Goal: Information Seeking & Learning: Learn about a topic

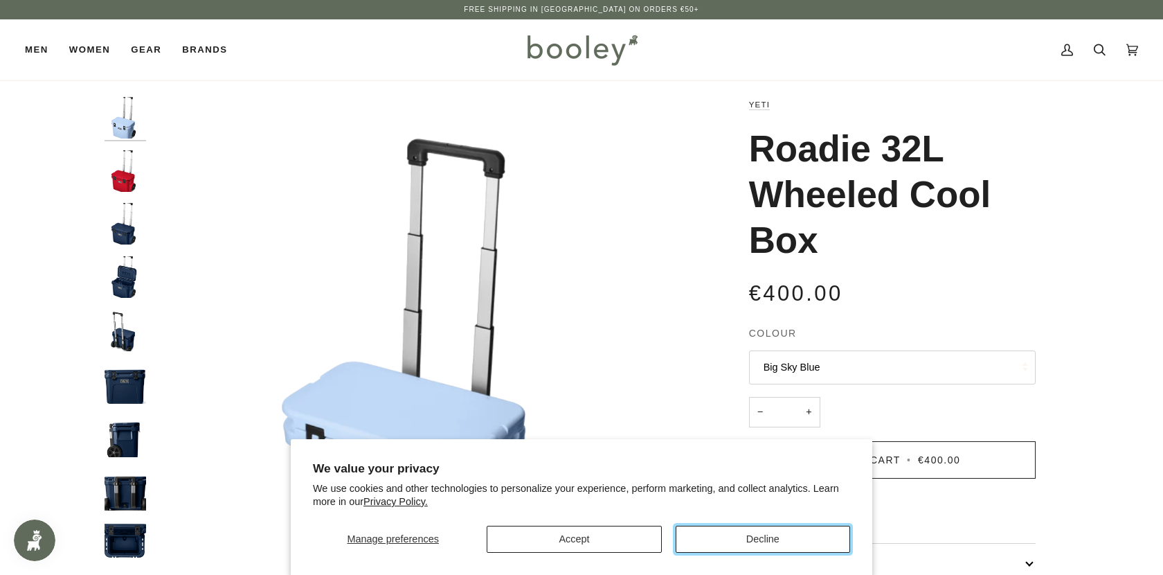
click at [747, 535] on button "Decline" at bounding box center [763, 538] width 174 height 27
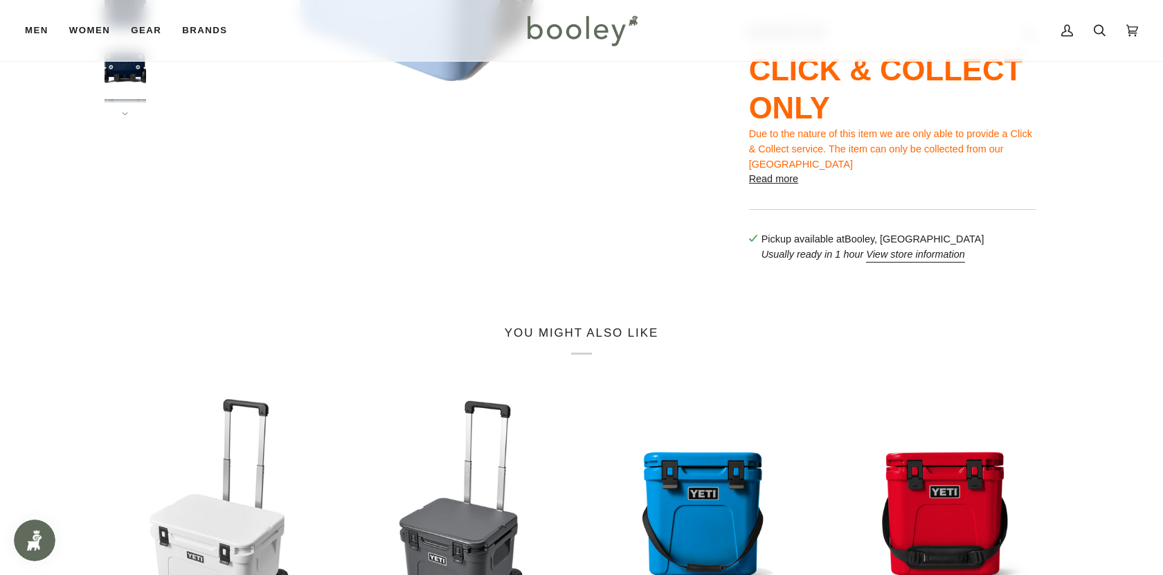
scroll to position [348, 0]
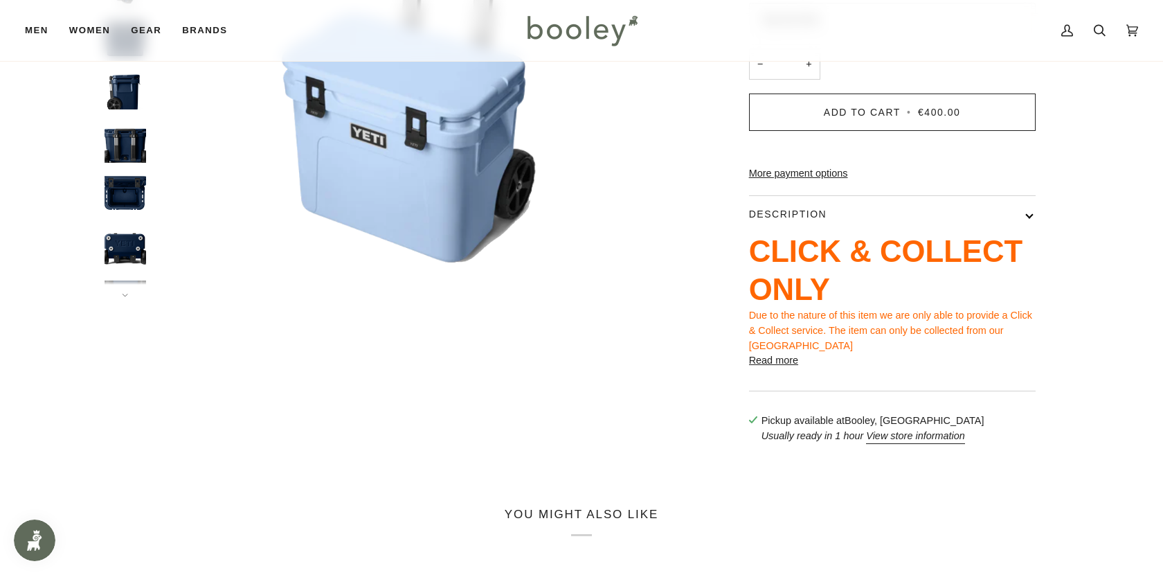
click at [787, 368] on button "Read more" at bounding box center [773, 360] width 49 height 15
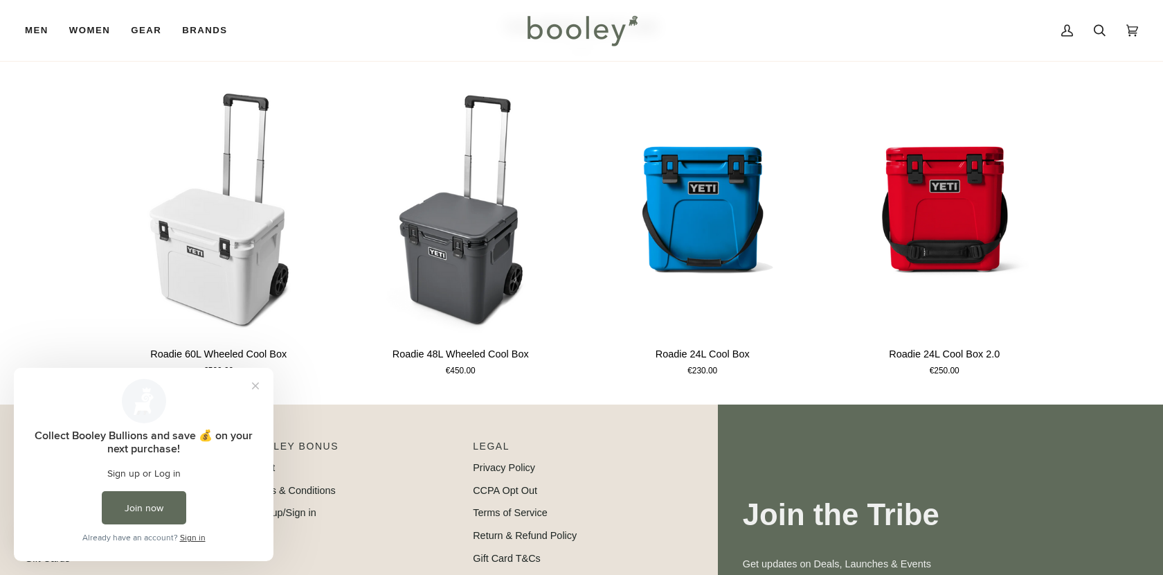
scroll to position [1597, 0]
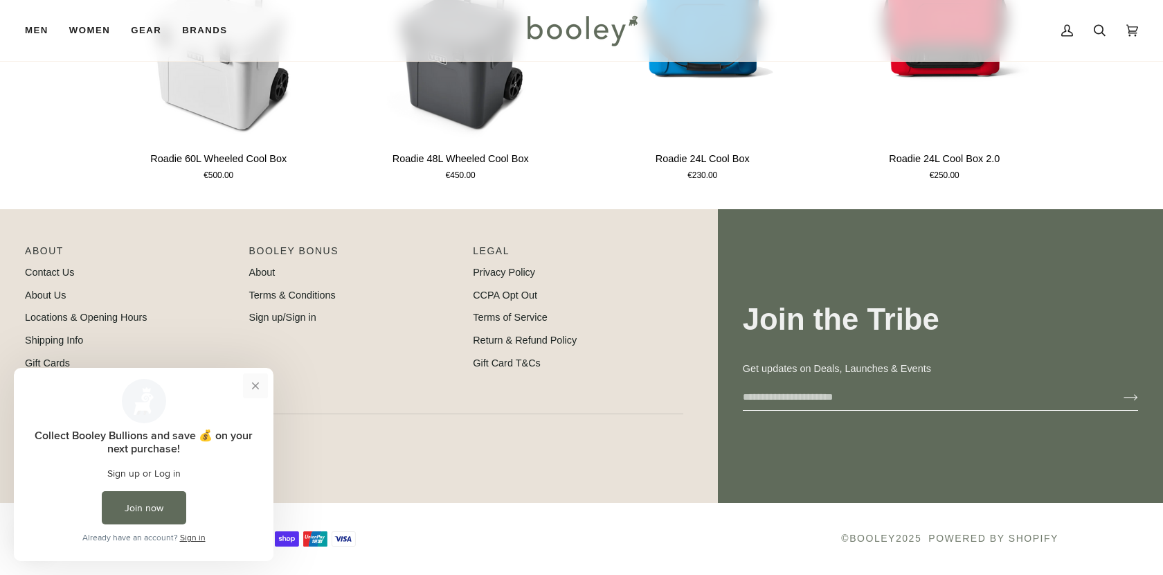
click at [251, 388] on button "Close prompt" at bounding box center [255, 385] width 25 height 25
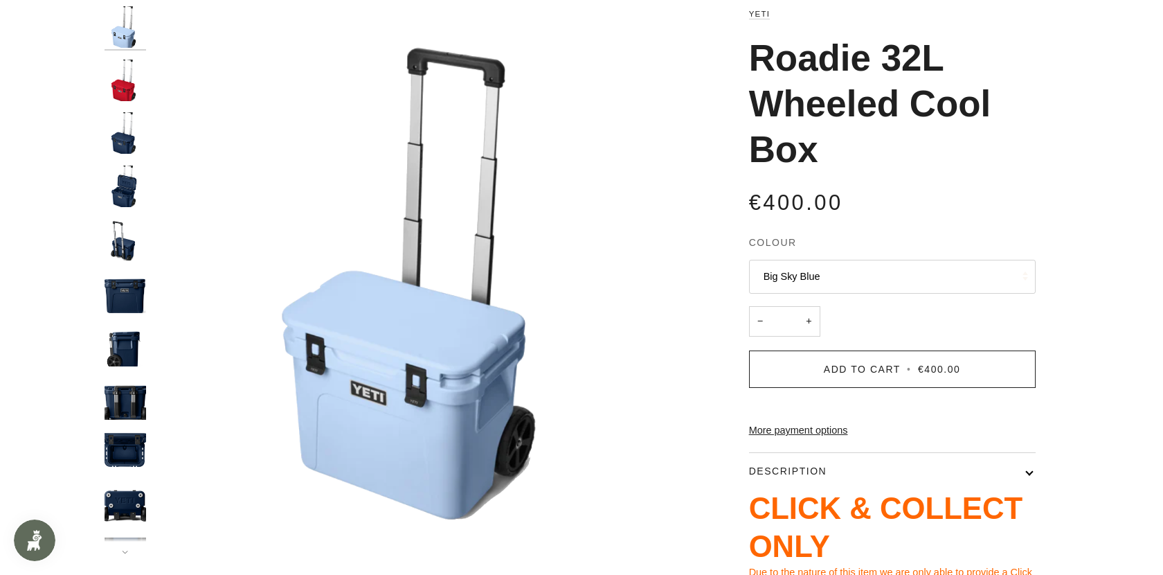
scroll to position [0, 0]
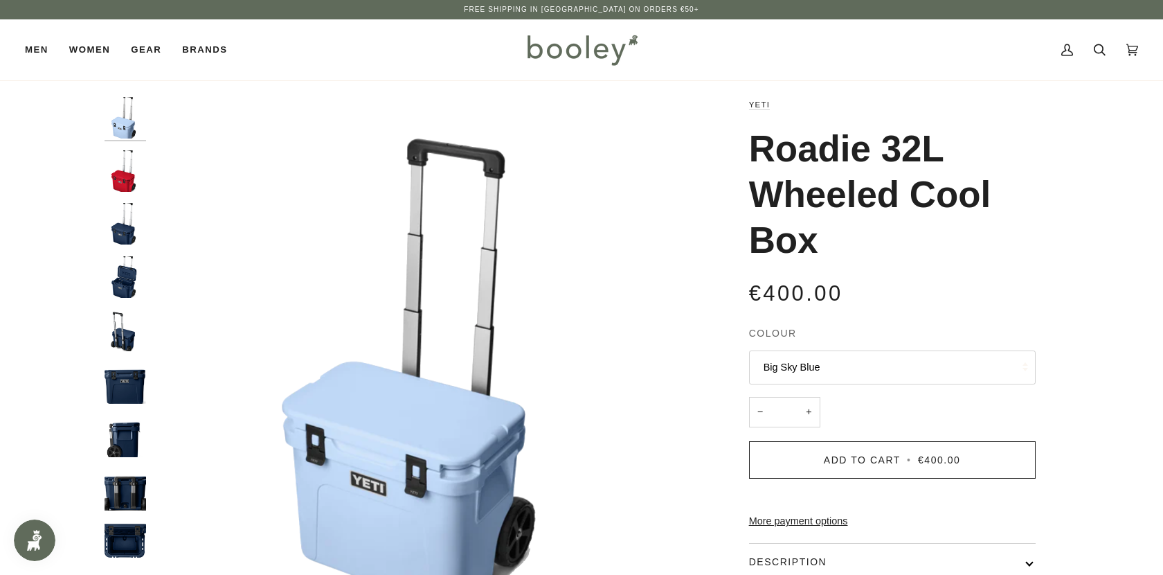
click at [125, 286] on img "Yeti Roadie 32L Wheeled Cooler Navy - Booley Galway" at bounding box center [126, 277] width 42 height 42
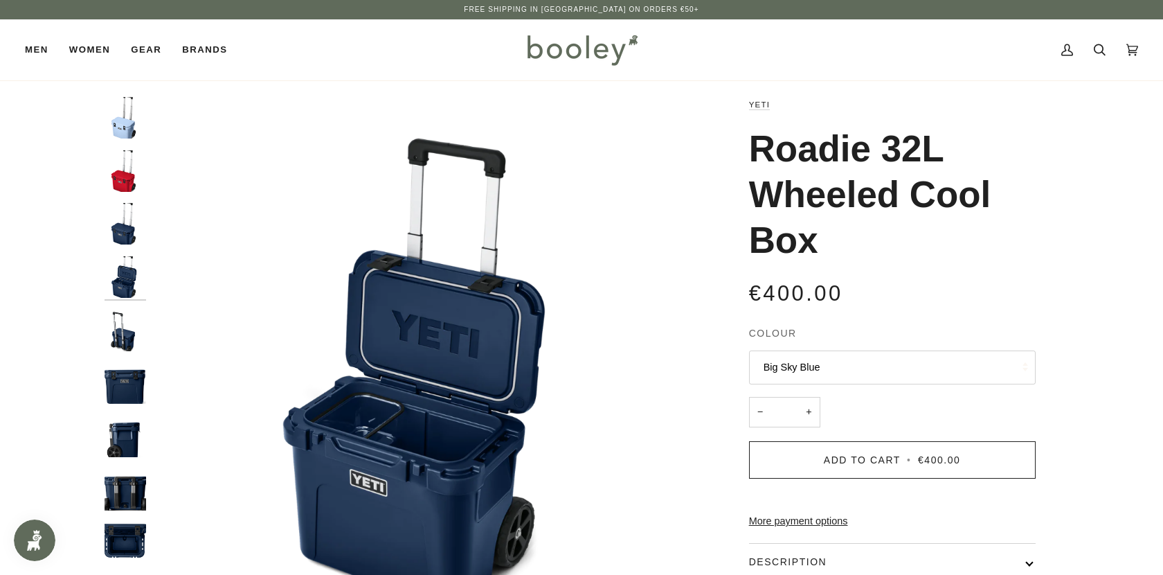
click at [130, 395] on img "Yeti Roadie 32L Wheeled Cooler Navy - Booley Galway" at bounding box center [126, 383] width 42 height 42
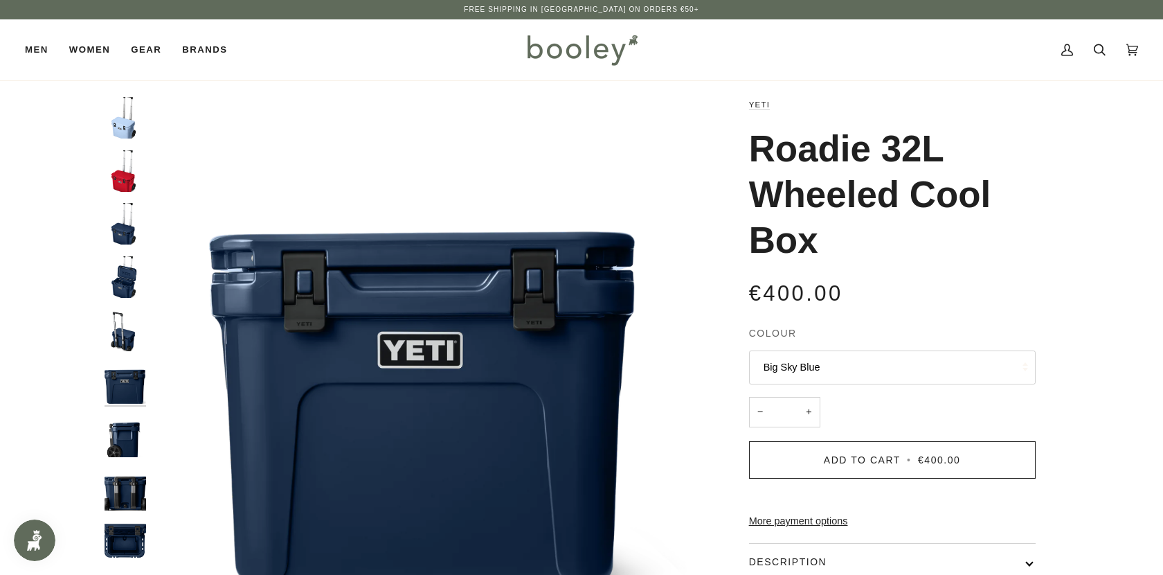
scroll to position [10, 0]
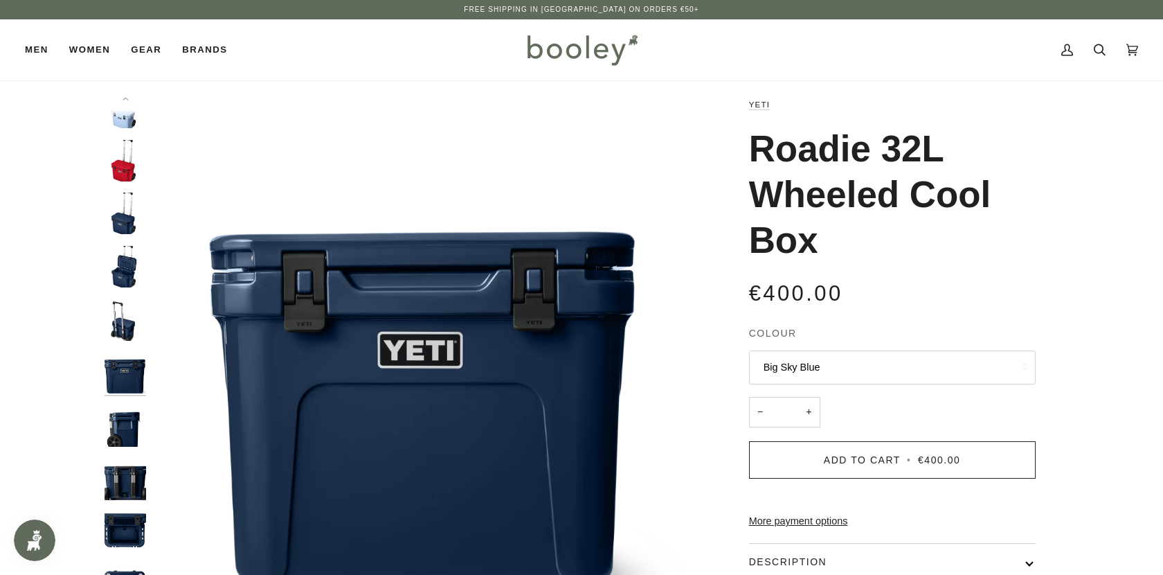
click at [127, 288] on div at bounding box center [129, 371] width 48 height 548
click at [127, 210] on img "Yeti Roadie 32L Wheeled Cooler Navy - Booley Galway" at bounding box center [126, 213] width 42 height 42
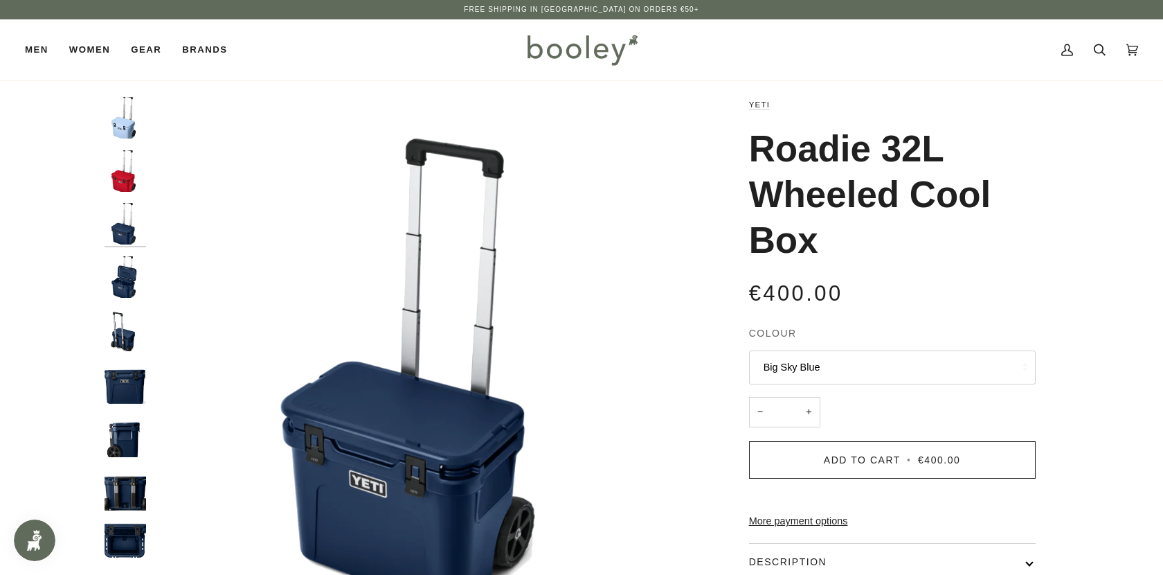
click at [126, 278] on img "Yeti Roadie 32L Wheeled Cooler Navy - Booley Galway" at bounding box center [126, 277] width 42 height 42
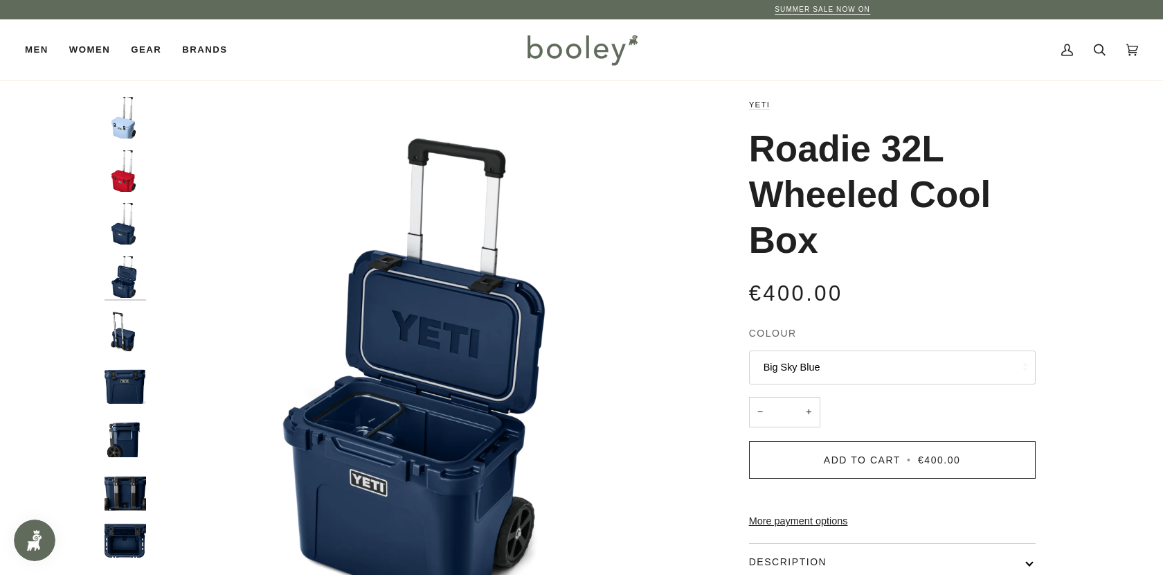
click at [126, 336] on img "Yeti Roadie 32L Wheeled Cooler Navy - Booley Galway" at bounding box center [126, 330] width 42 height 42
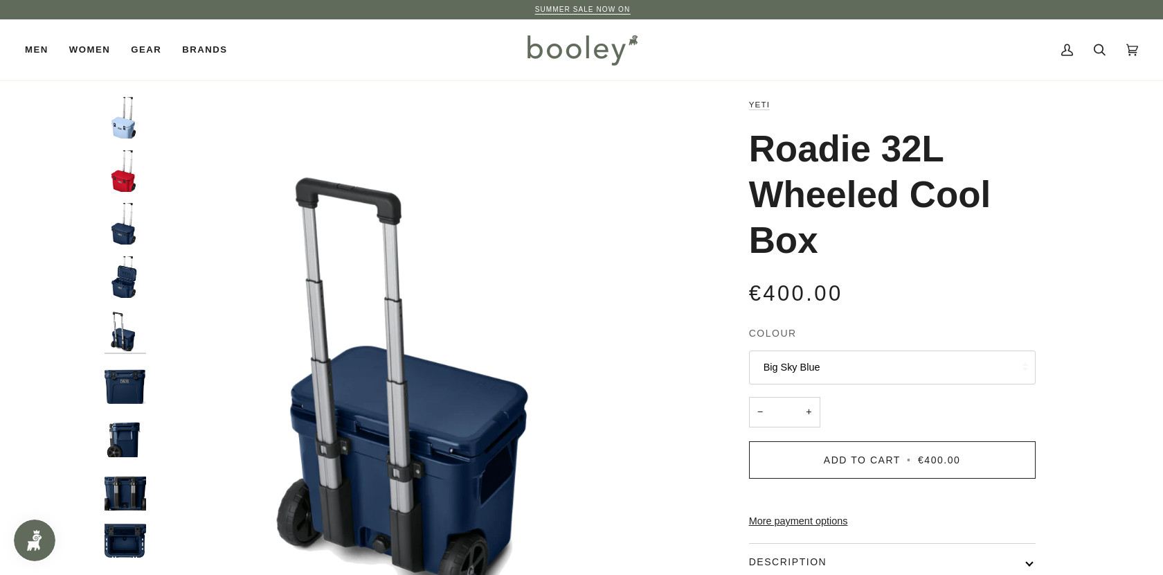
click at [130, 450] on img "Yeti Roadie 32L Wheeled Cooler Navy - Booley Galway" at bounding box center [126, 436] width 42 height 42
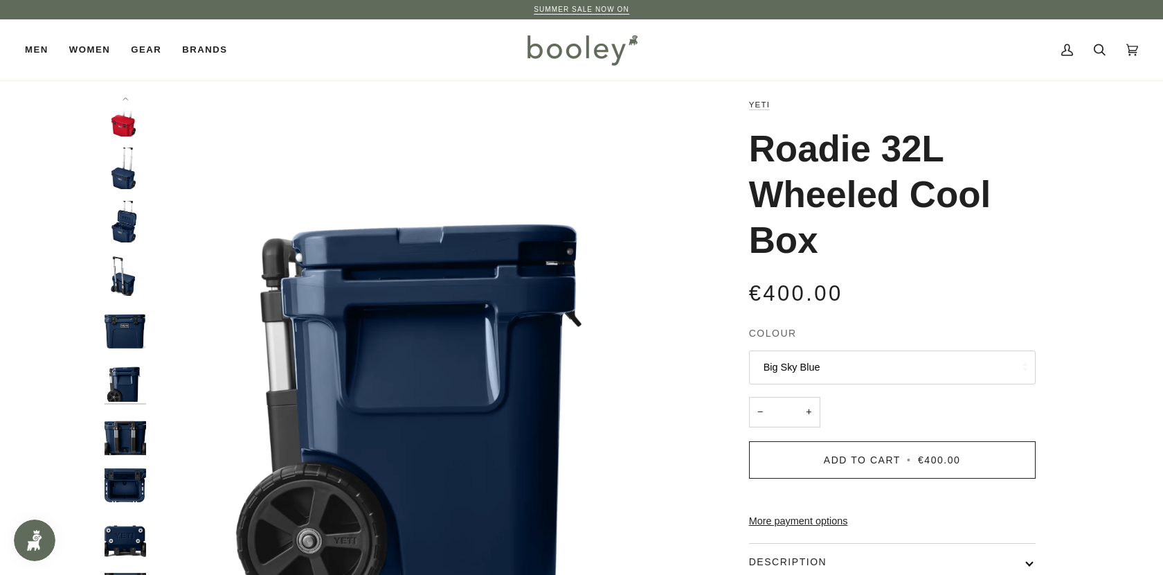
scroll to position [63, 0]
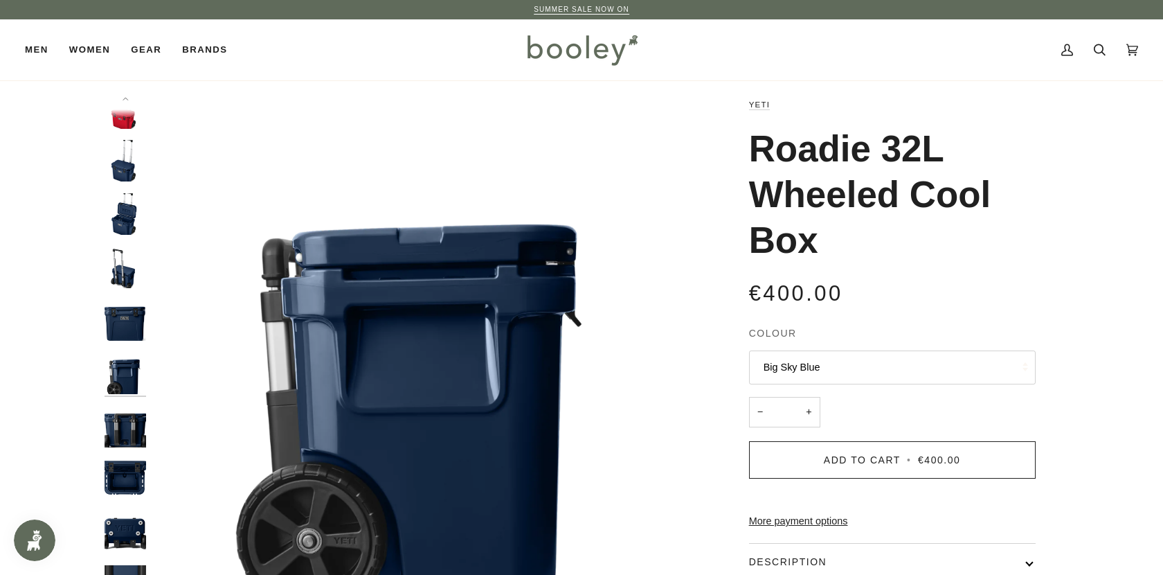
click at [130, 450] on div at bounding box center [129, 371] width 48 height 548
click at [130, 467] on img "Yeti Roadie 32L Wheeled Cooler Navy - Booley Galway" at bounding box center [126, 479] width 42 height 42
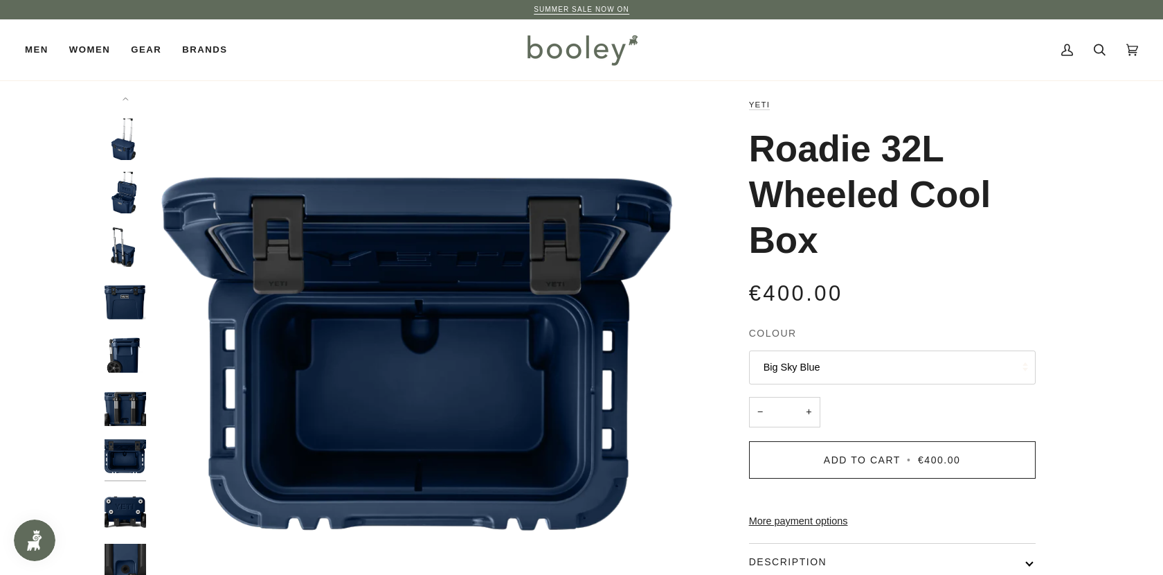
click at [129, 486] on div at bounding box center [129, 371] width 48 height 548
click at [128, 511] on img "Yeti Roadie 32L Wheeled Cooler Navy - Booley Galway" at bounding box center [126, 511] width 42 height 42
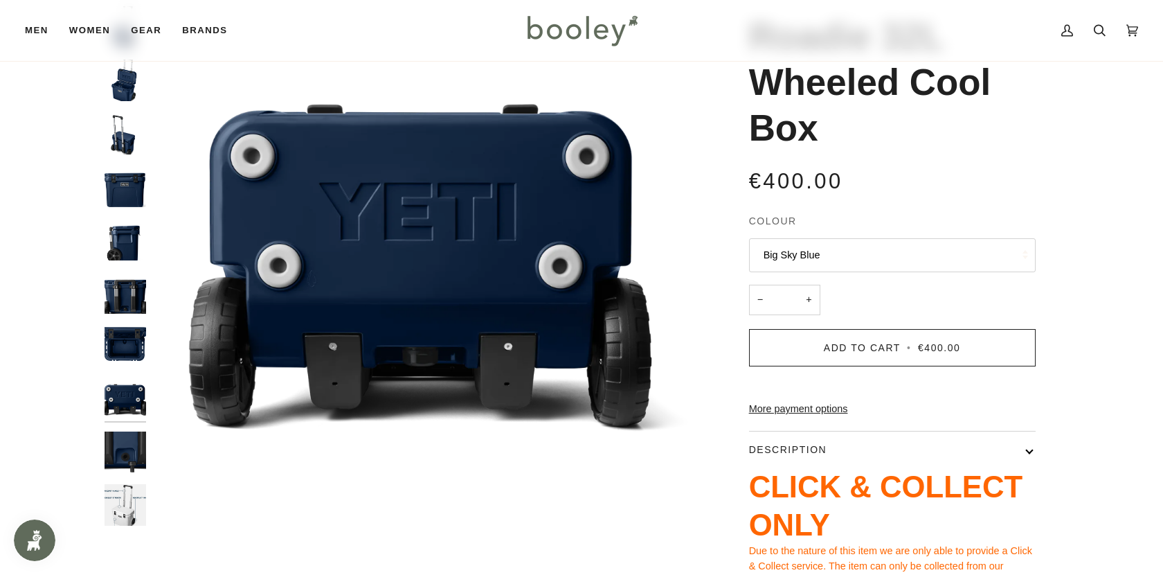
scroll to position [114, 0]
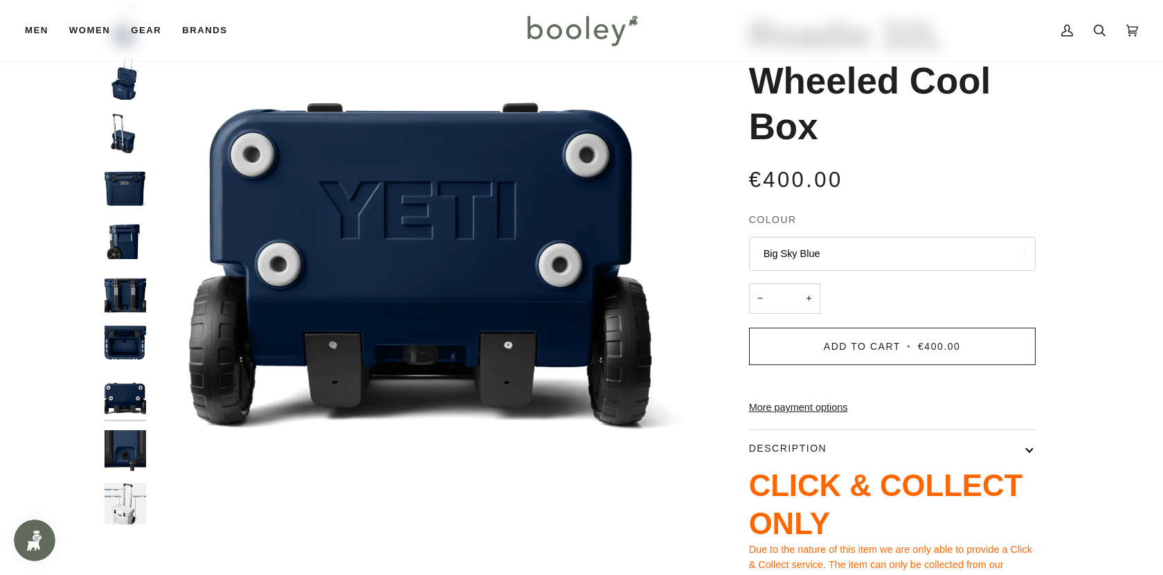
click at [128, 511] on img "Roadie 32L Wheeled Cool Box" at bounding box center [126, 504] width 42 height 42
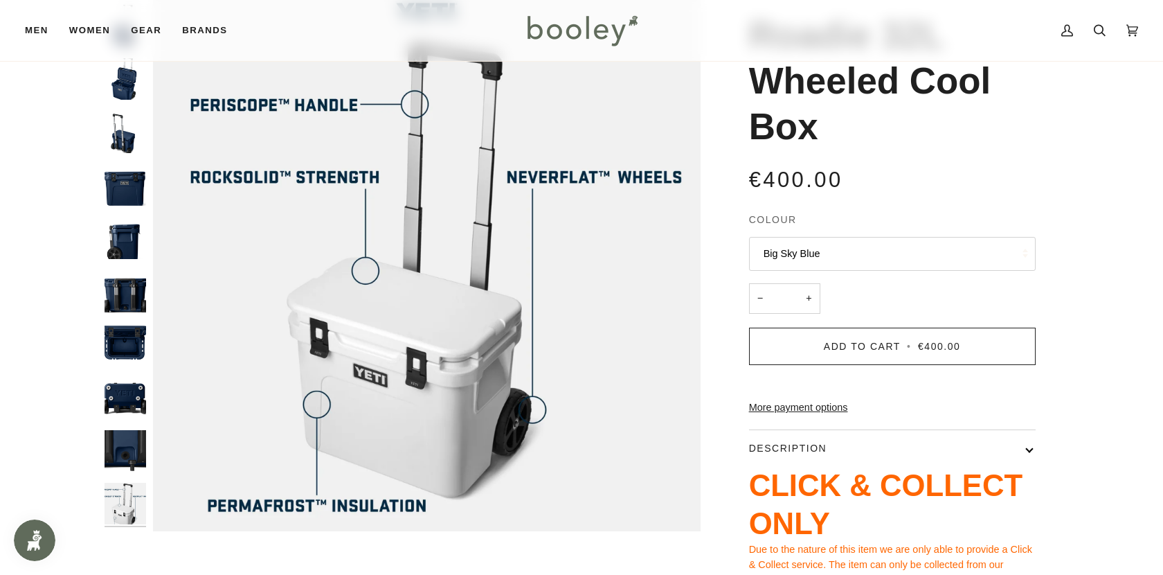
click at [127, 445] on img "Yeti Roadie 32L Wheeled Cooler Navy - Booley Galway" at bounding box center [126, 451] width 42 height 42
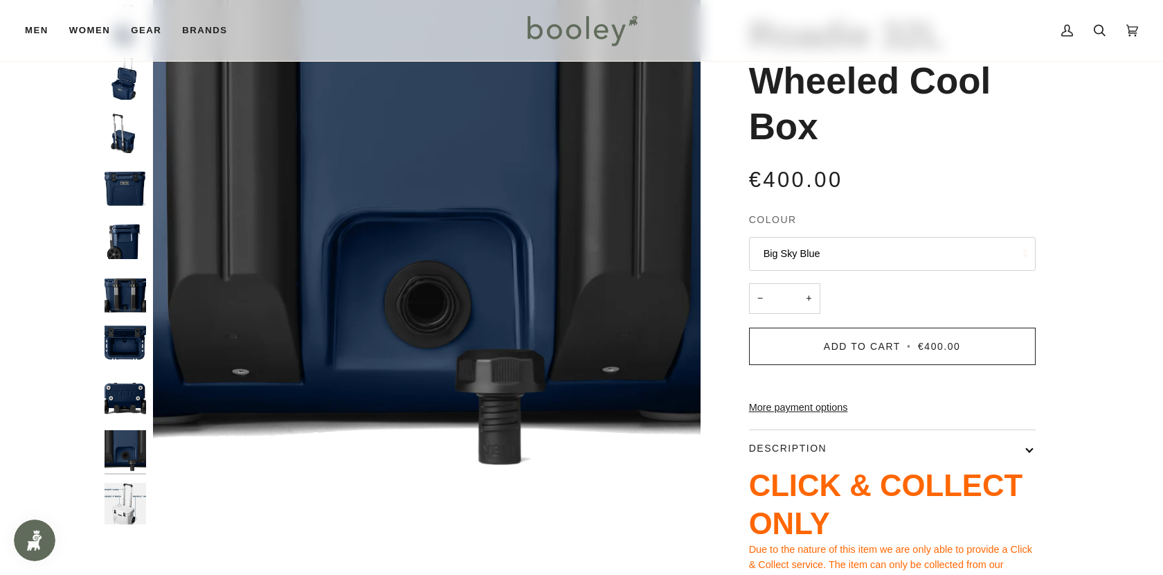
click at [127, 404] on img "Yeti Roadie 32L Wheeled Cooler Navy - Booley Galway" at bounding box center [126, 398] width 42 height 42
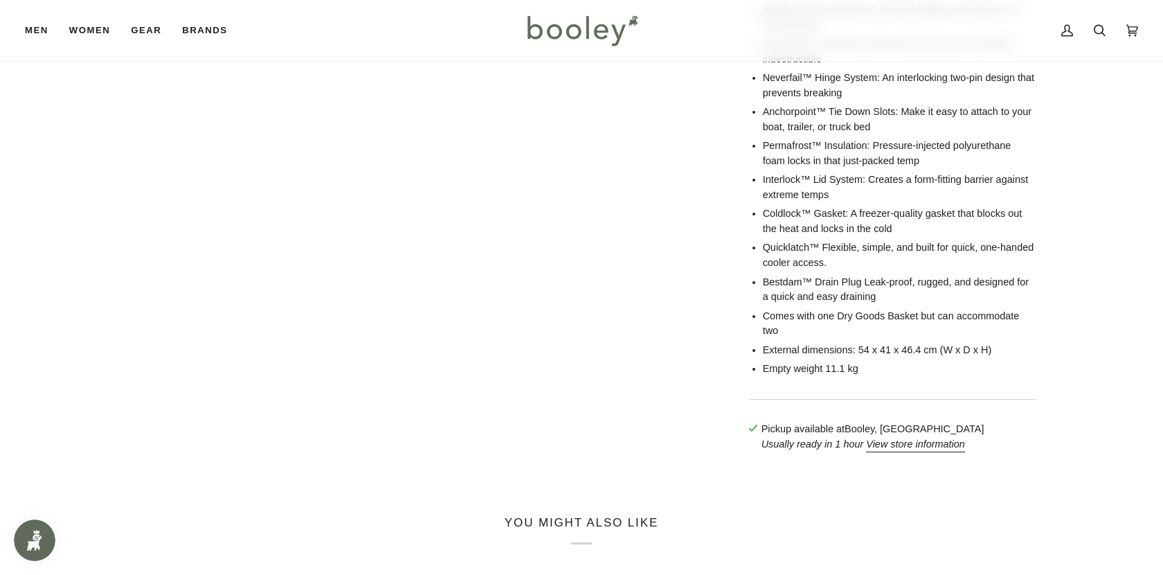
scroll to position [880, 0]
